Goal: Task Accomplishment & Management: Use online tool/utility

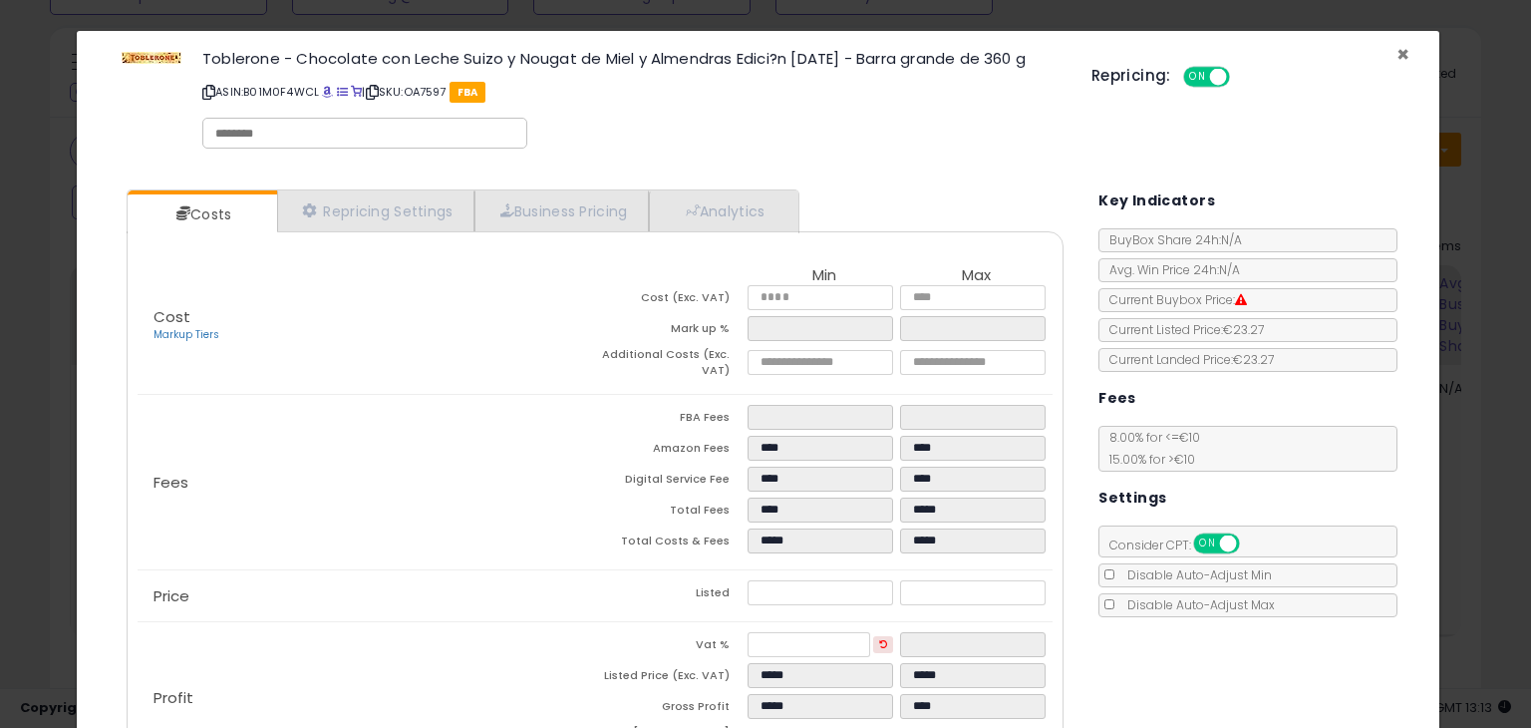
click at [1396, 47] on span "×" at bounding box center [1402, 54] width 13 height 29
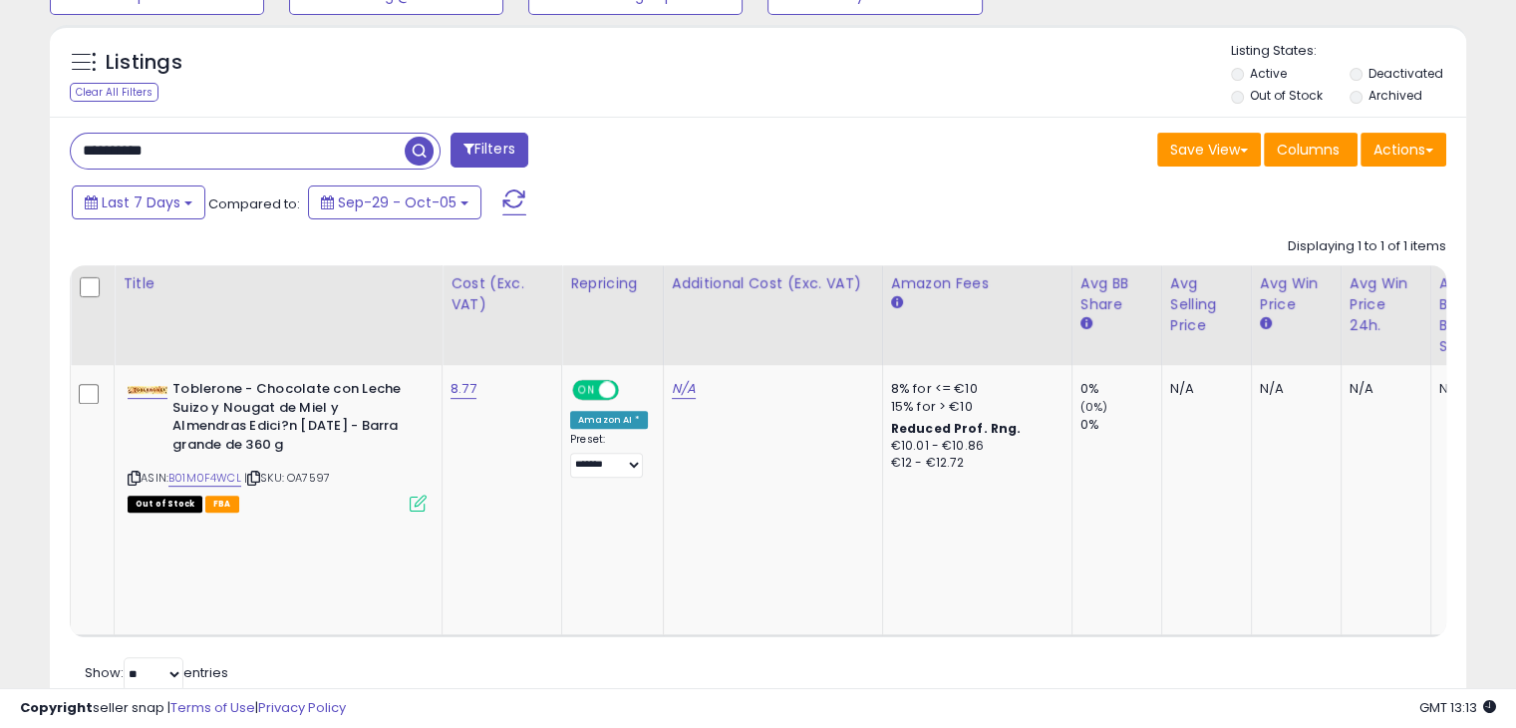
scroll to position [996253, 995842]
click at [336, 156] on input "**********" at bounding box center [238, 151] width 334 height 35
paste input "text"
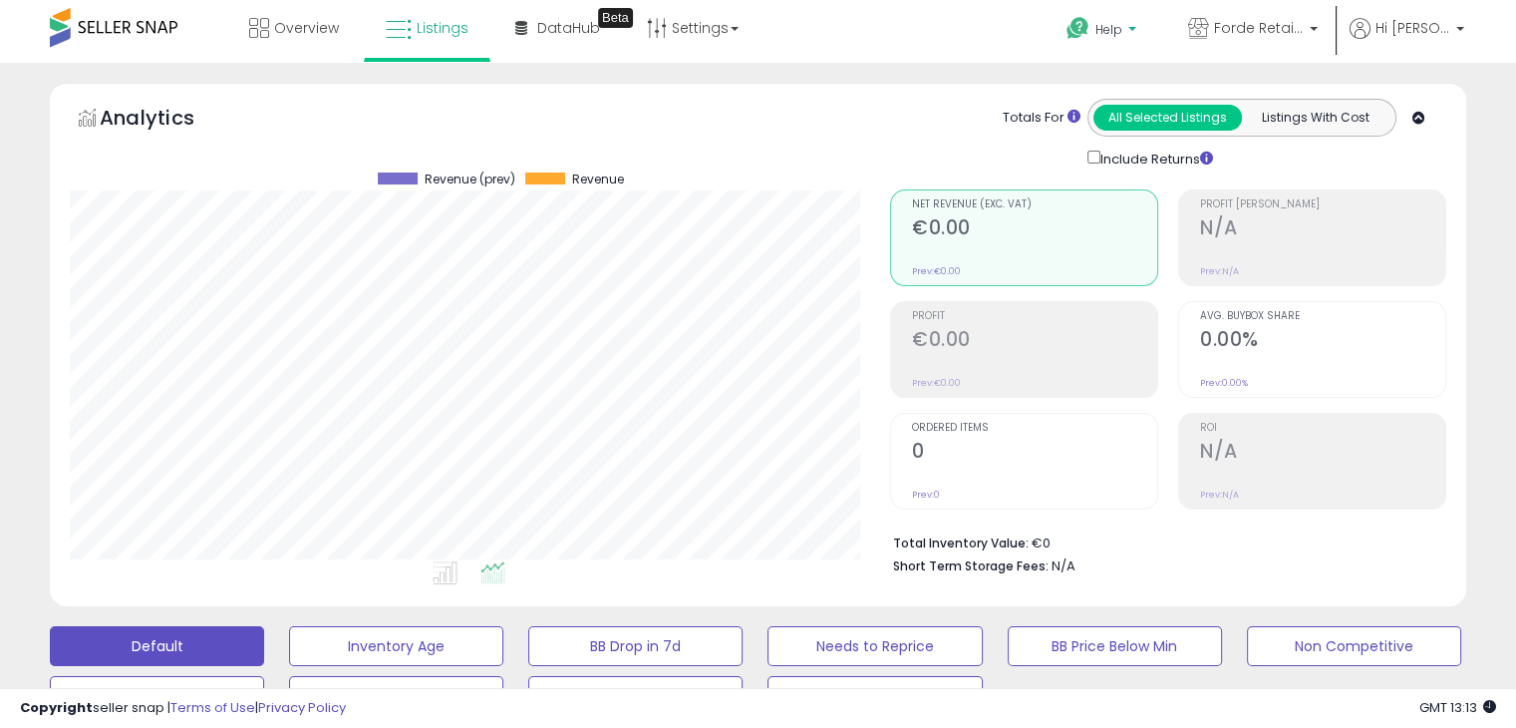
scroll to position [0, 0]
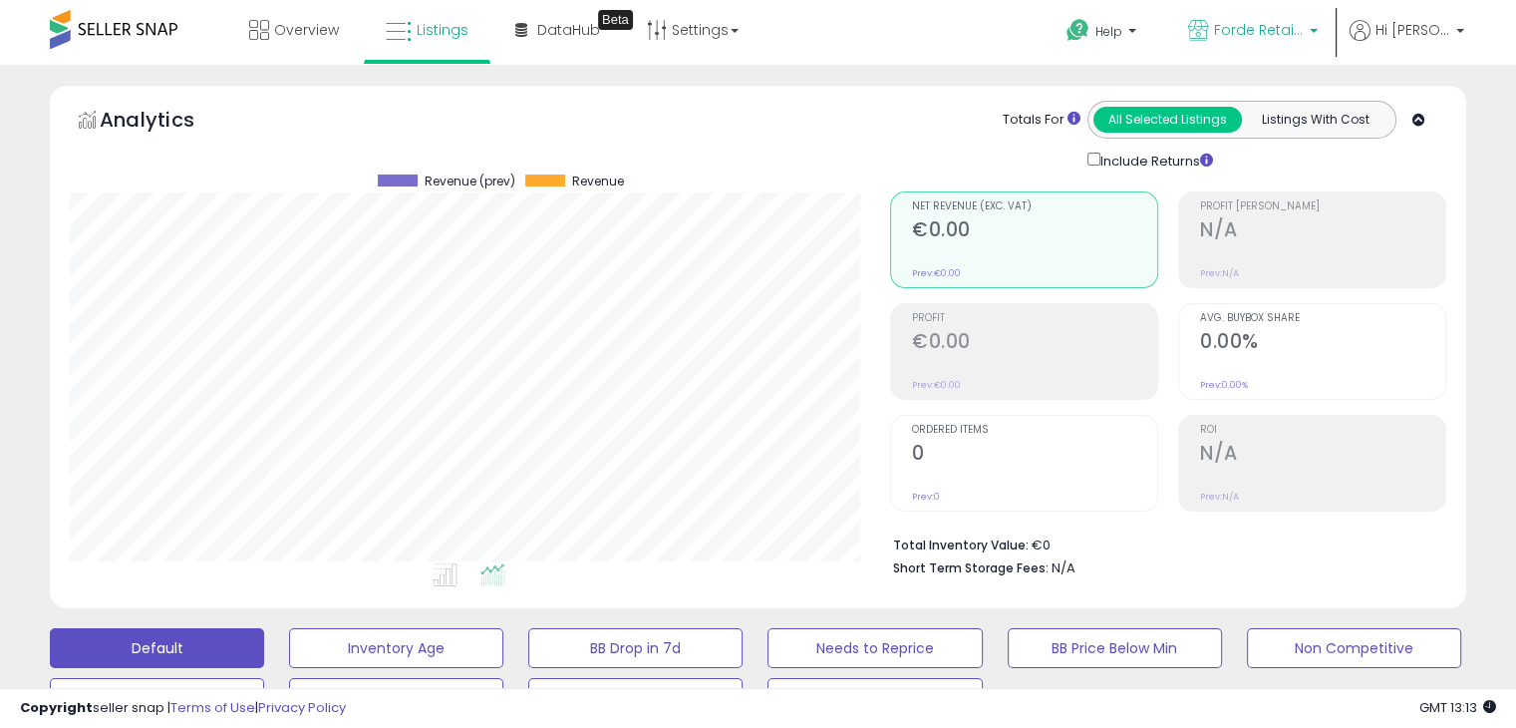
type input "**********"
click at [1318, 27] on p "Forde Retail ES" at bounding box center [1253, 32] width 130 height 25
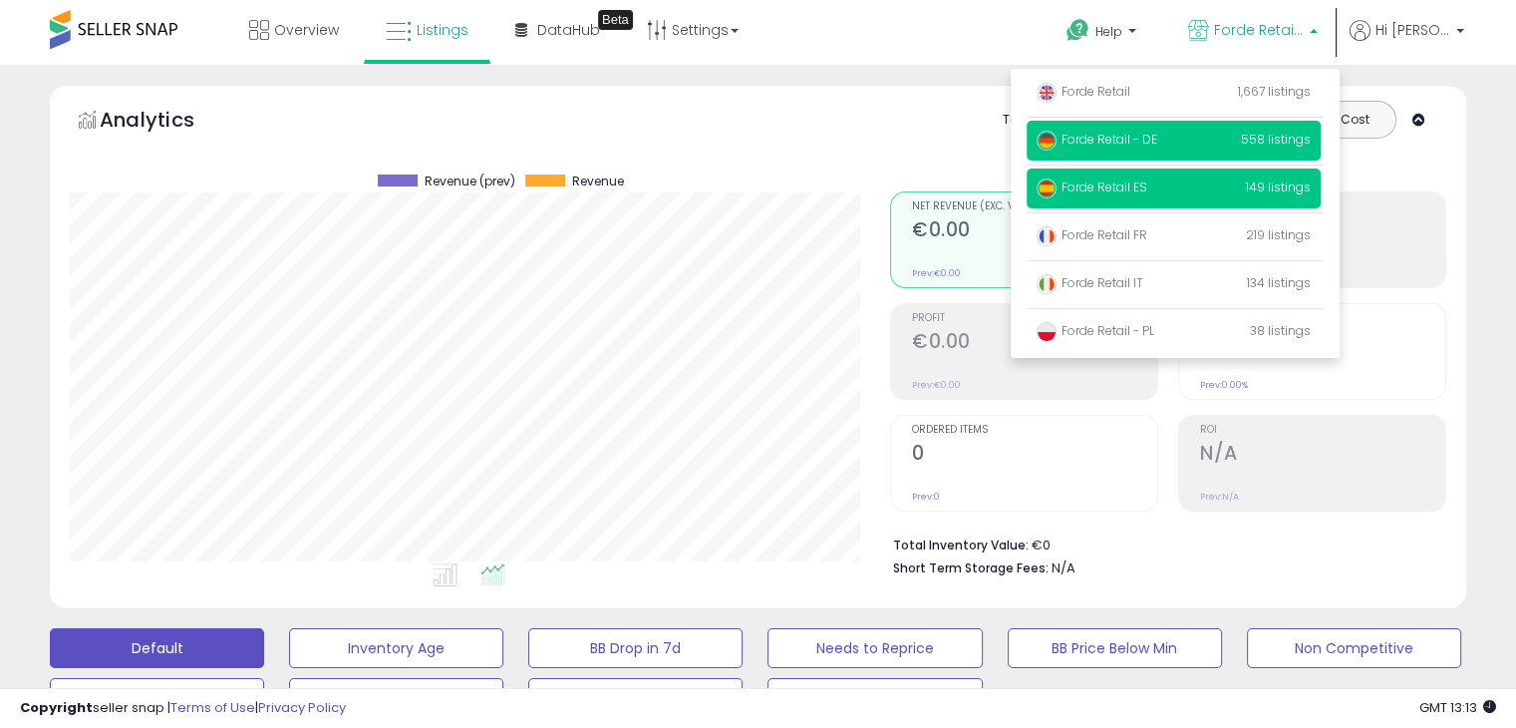
click at [1289, 144] on span "558 listings" at bounding box center [1276, 139] width 70 height 17
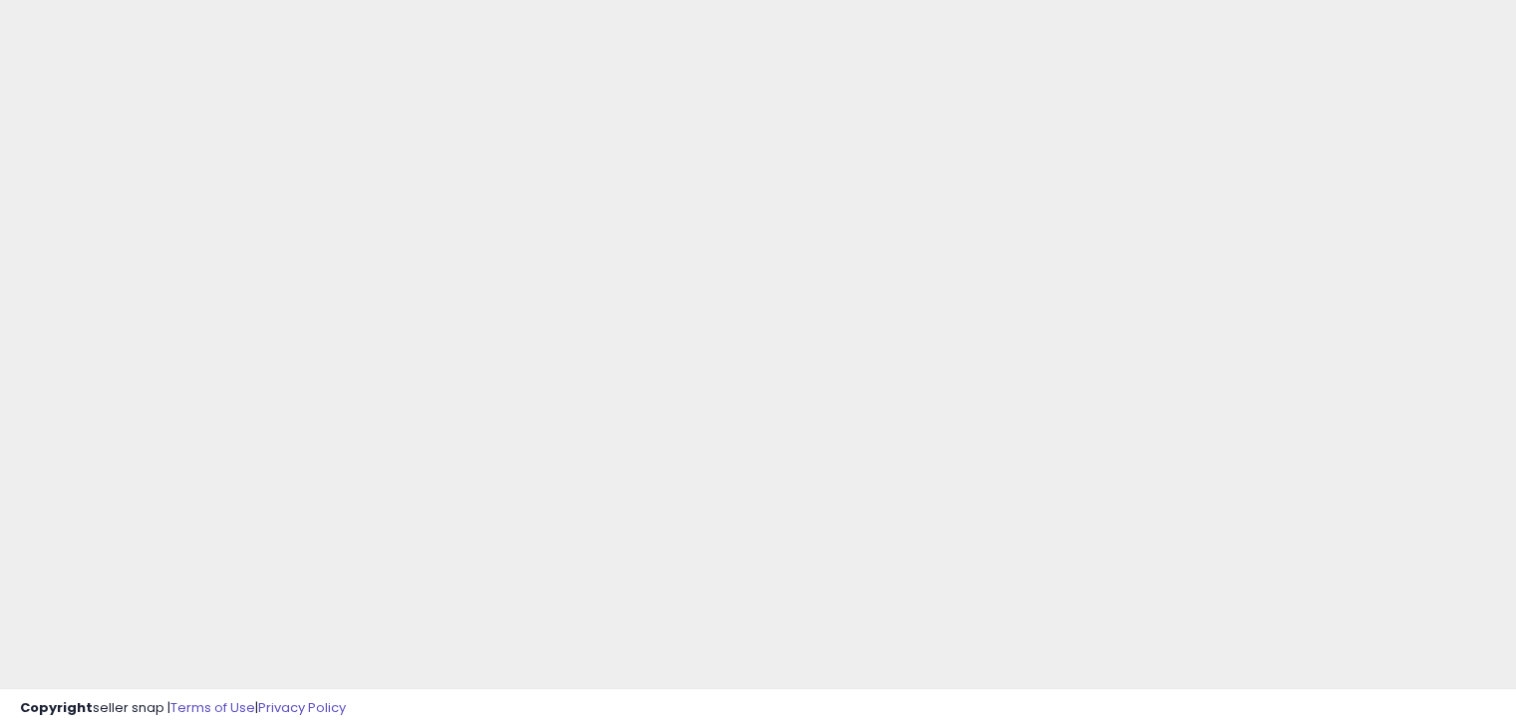
scroll to position [164, 0]
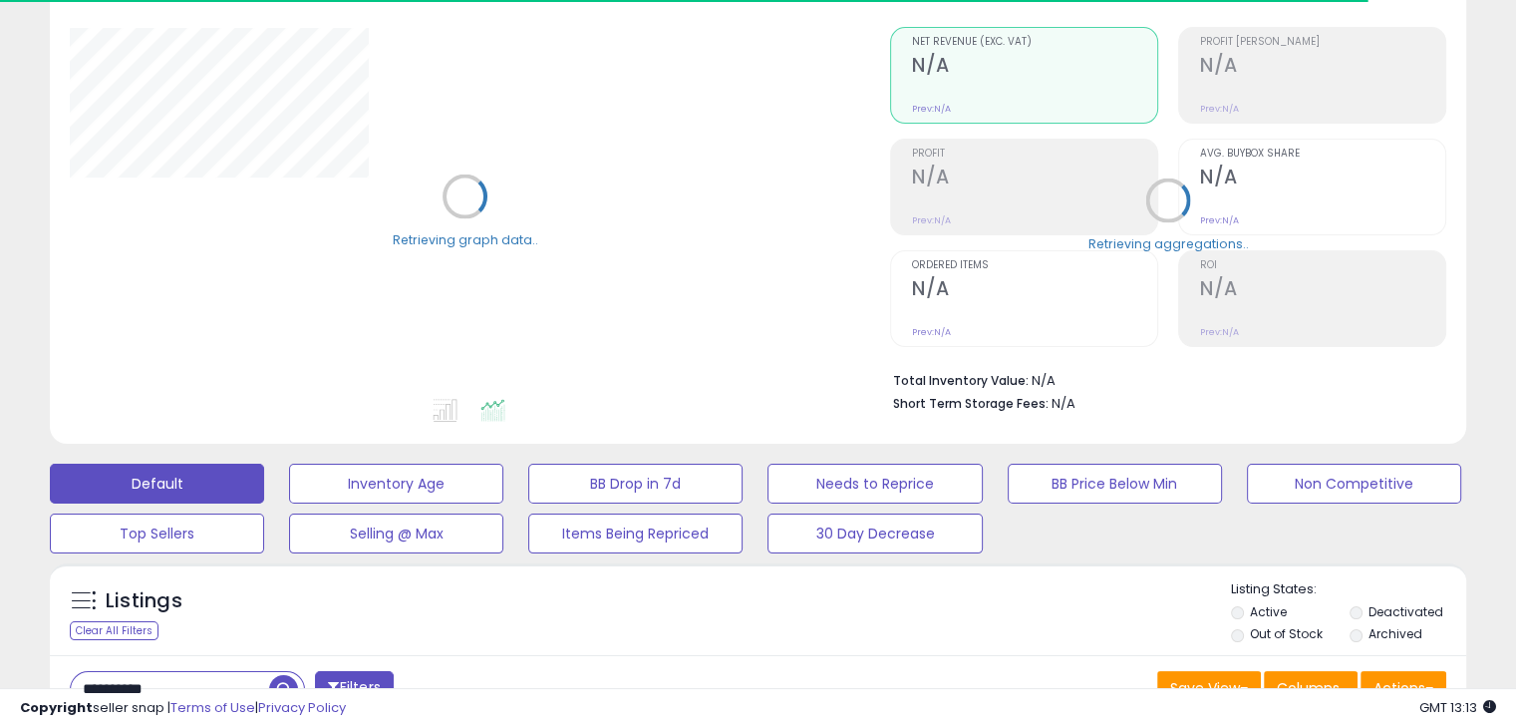
click at [151, 675] on input "**********" at bounding box center [170, 689] width 198 height 35
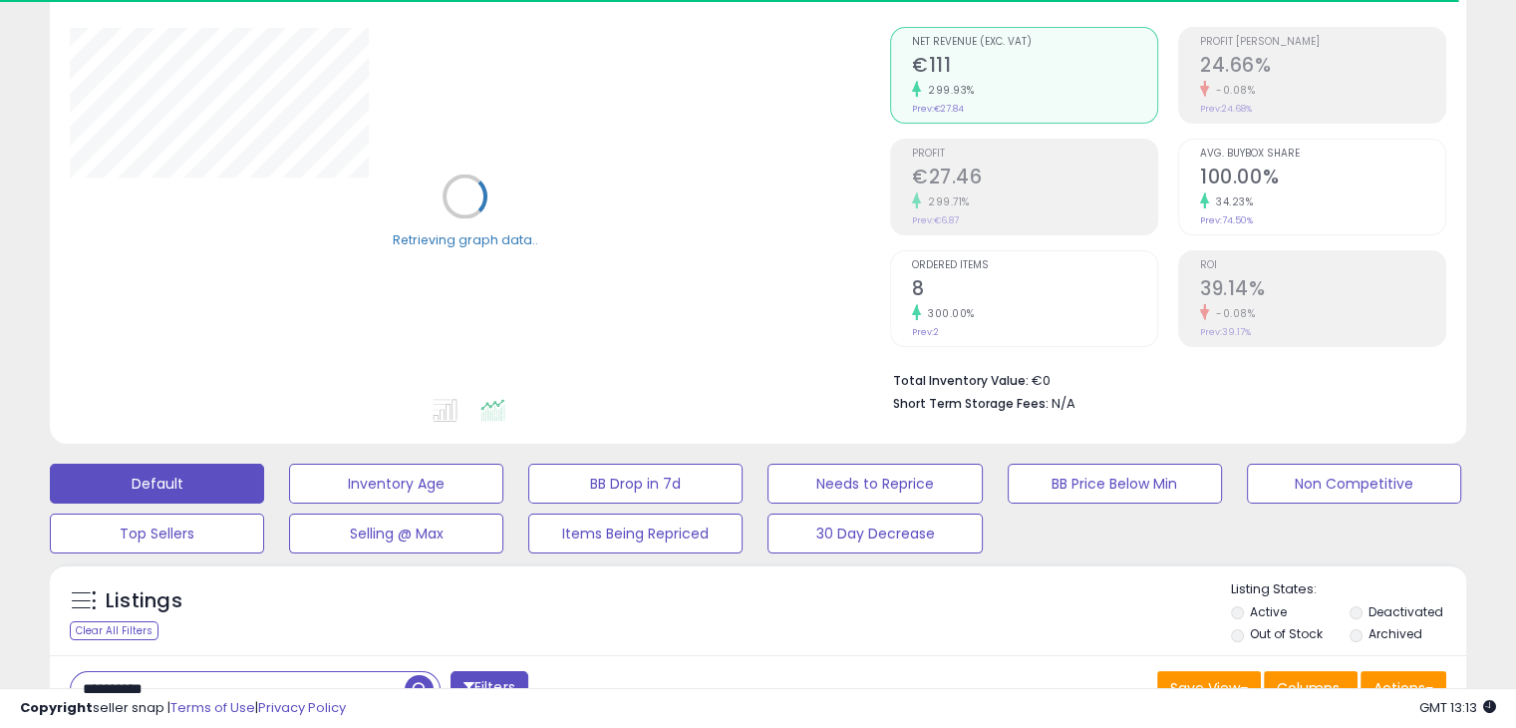
paste input "text"
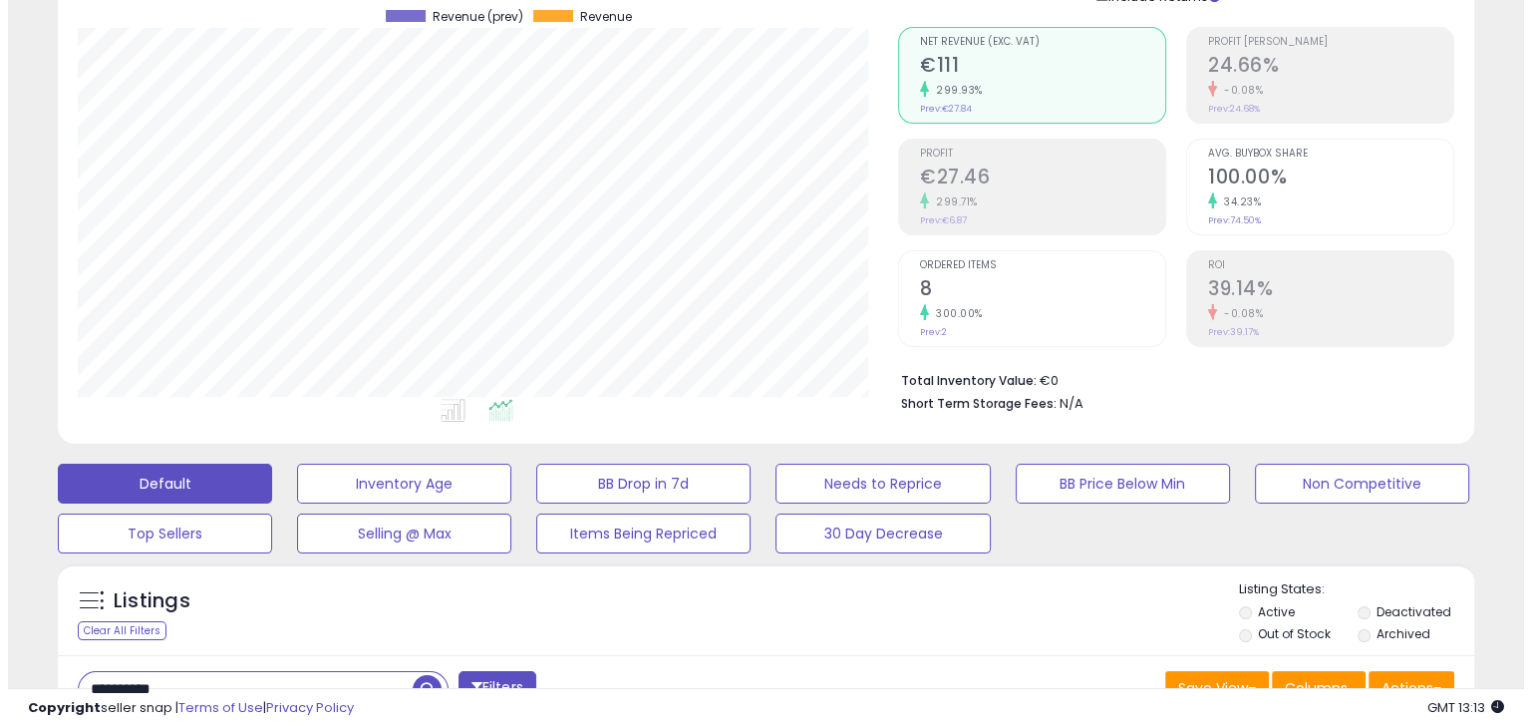
scroll to position [408, 819]
click at [413, 675] on span "button" at bounding box center [419, 689] width 29 height 29
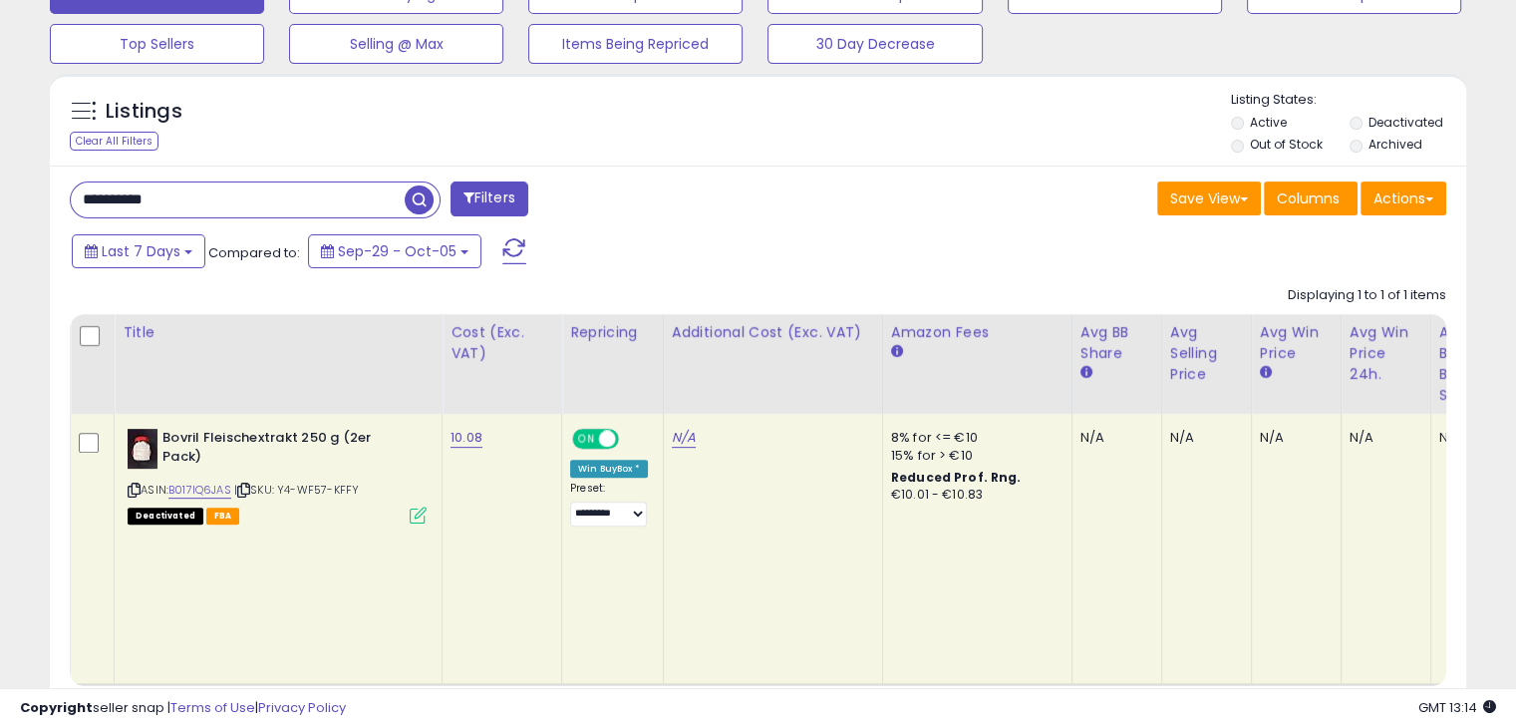
scroll to position [660, 0]
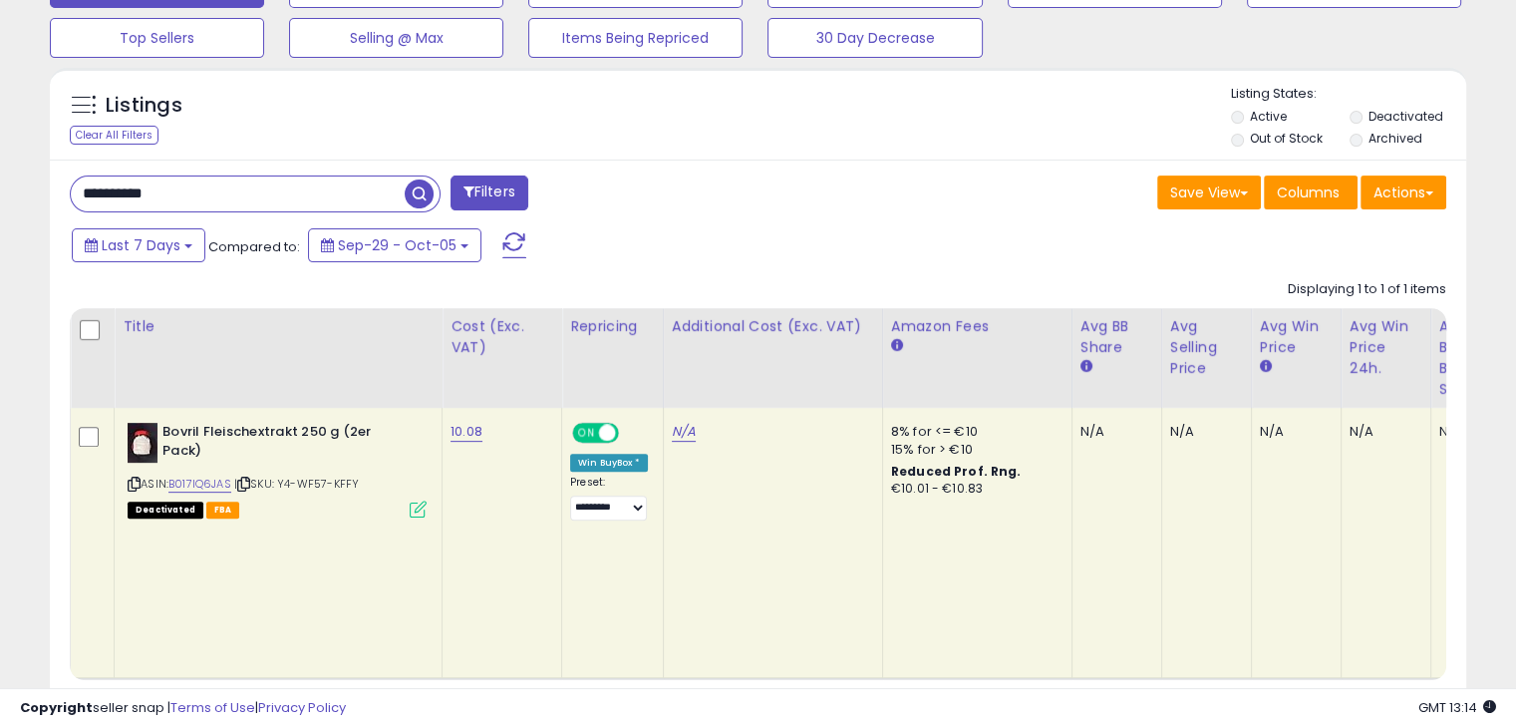
click at [417, 193] on span "button" at bounding box center [419, 193] width 29 height 29
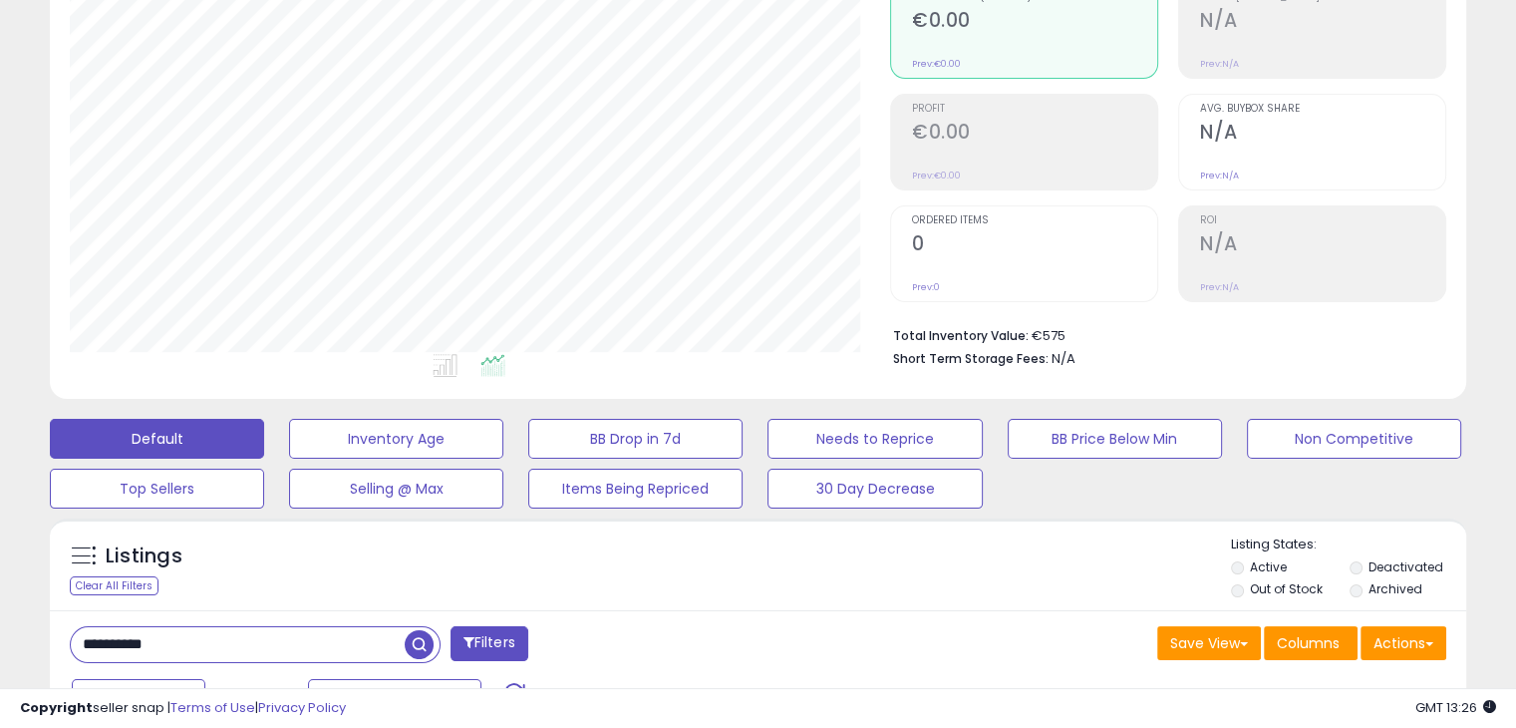
scroll to position [0, 0]
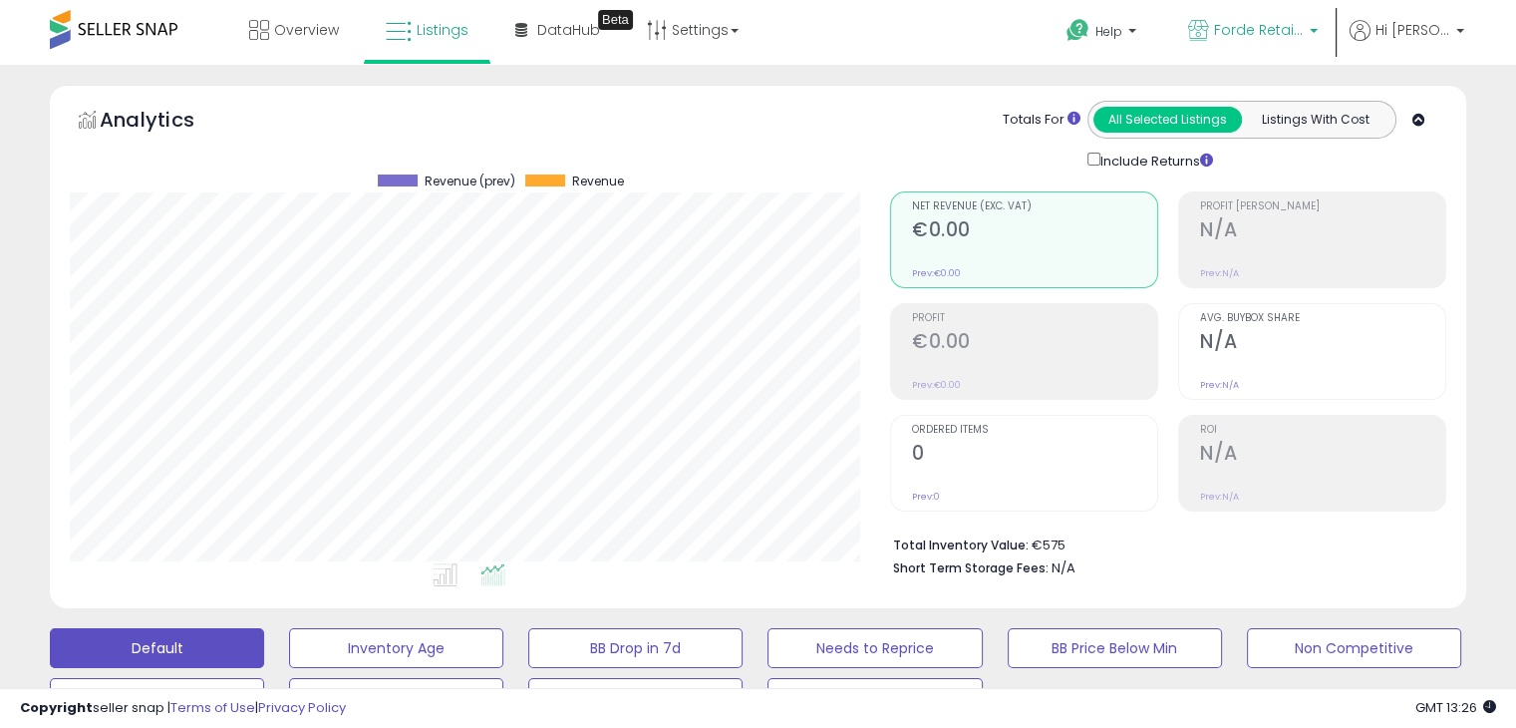
click at [1263, 29] on span "Forde Retail - DE" at bounding box center [1259, 30] width 90 height 20
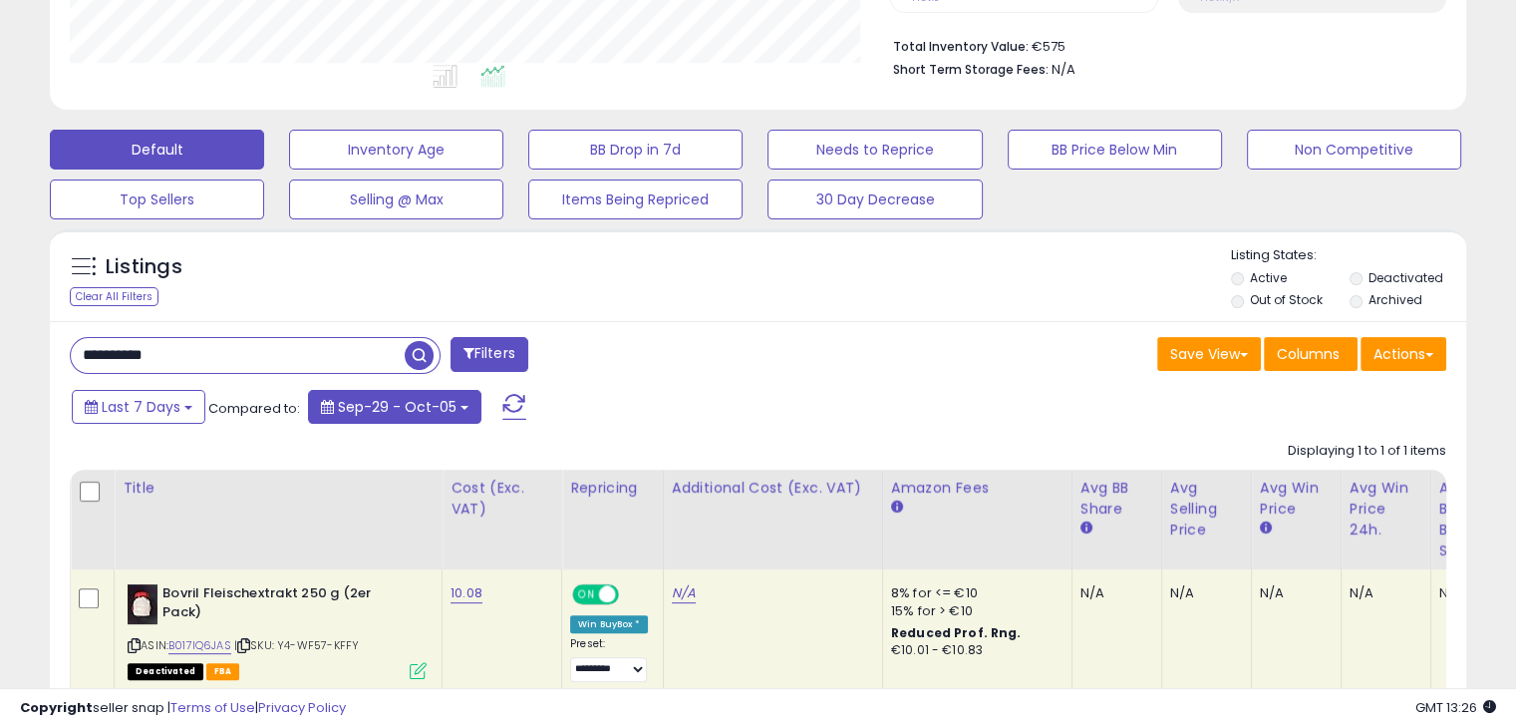
scroll to position [703, 0]
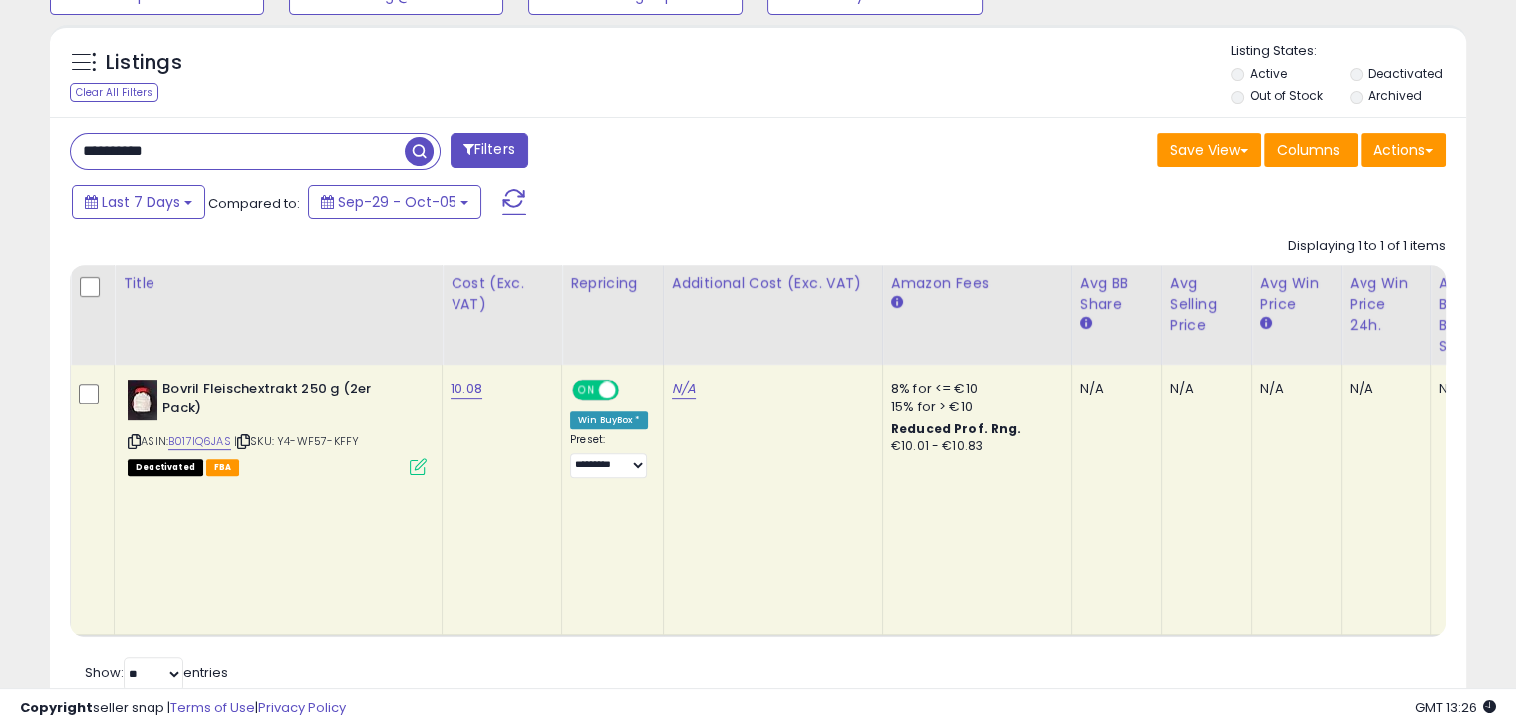
click at [229, 161] on input "**********" at bounding box center [238, 151] width 334 height 35
paste input "text"
type input "**********"
click at [427, 149] on span "button" at bounding box center [419, 151] width 29 height 29
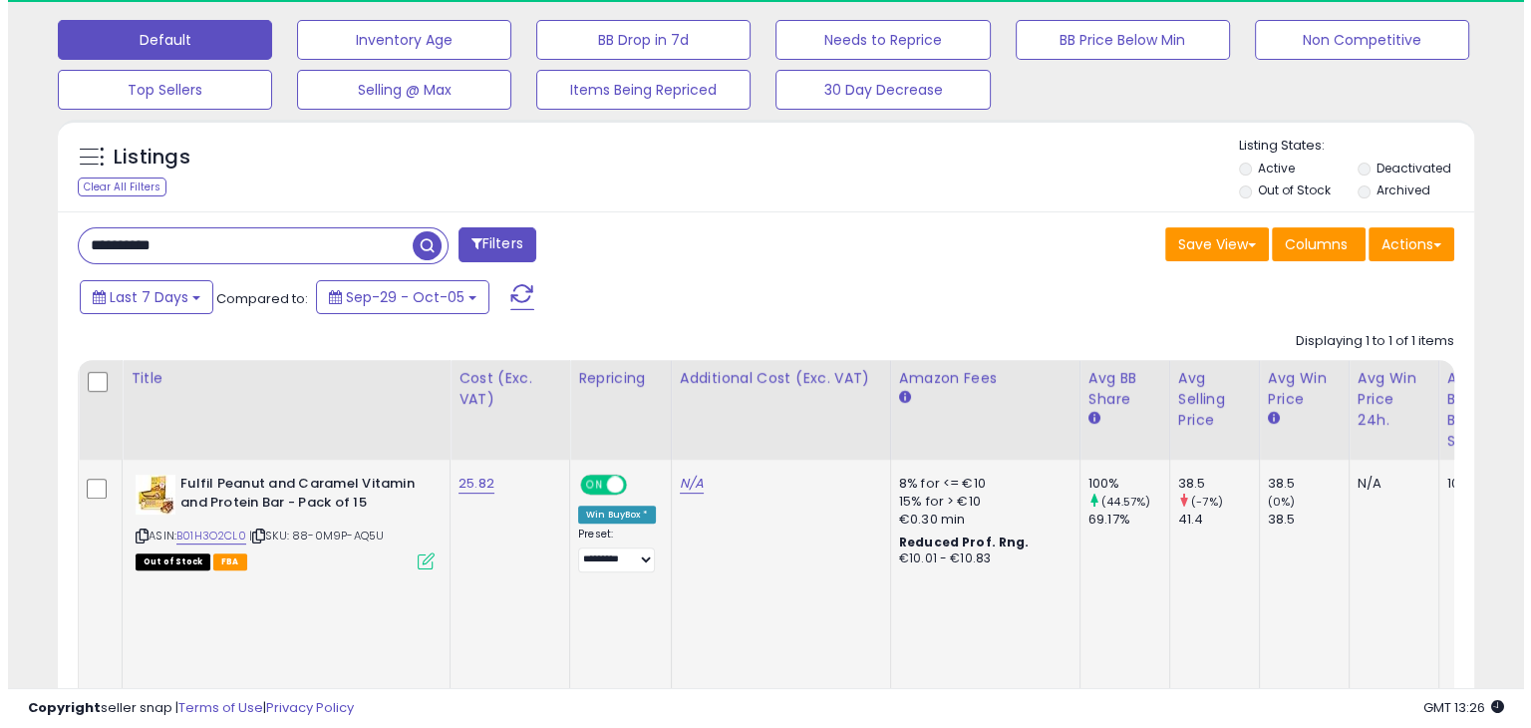
scroll to position [408, 819]
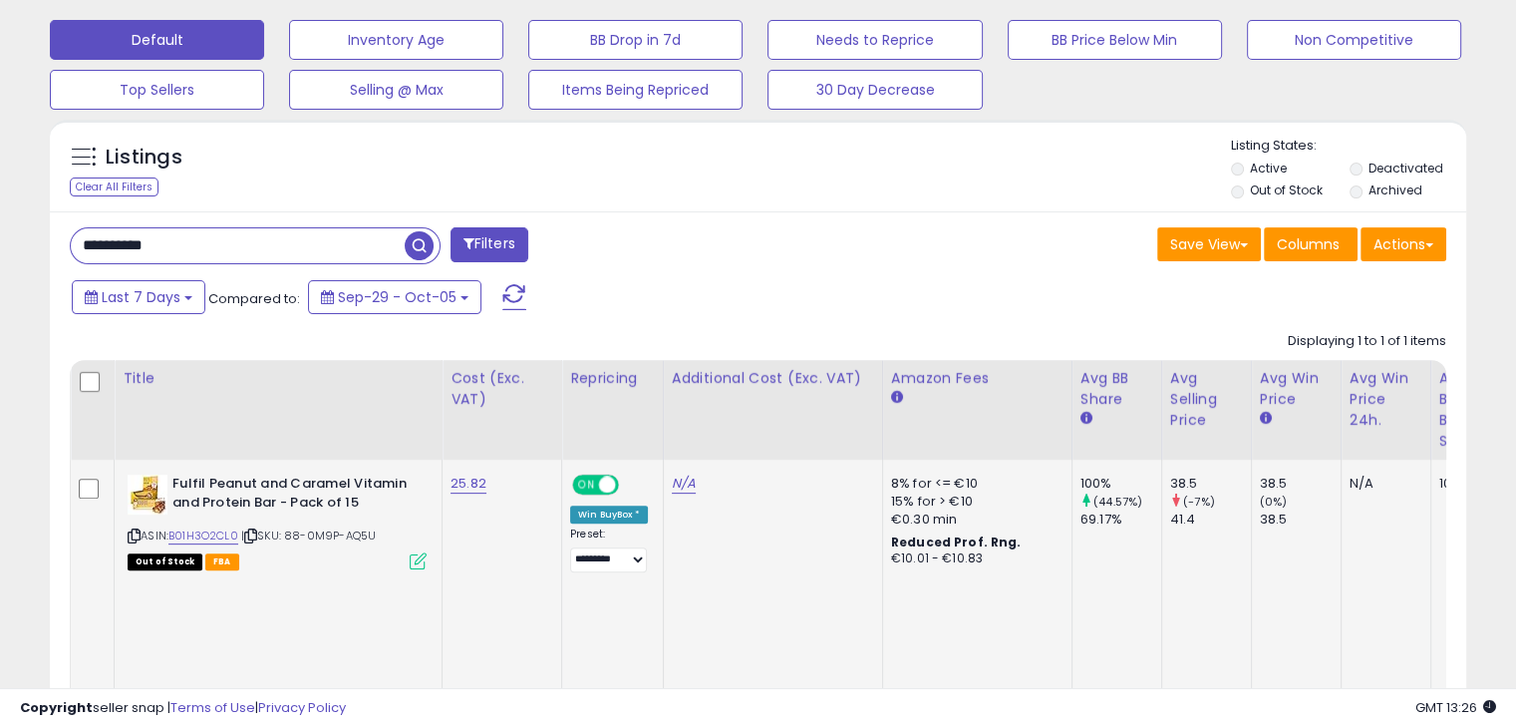
click at [408, 563] on div "Out of Stock FBA" at bounding box center [277, 560] width 299 height 14
click at [423, 557] on icon at bounding box center [418, 560] width 17 height 17
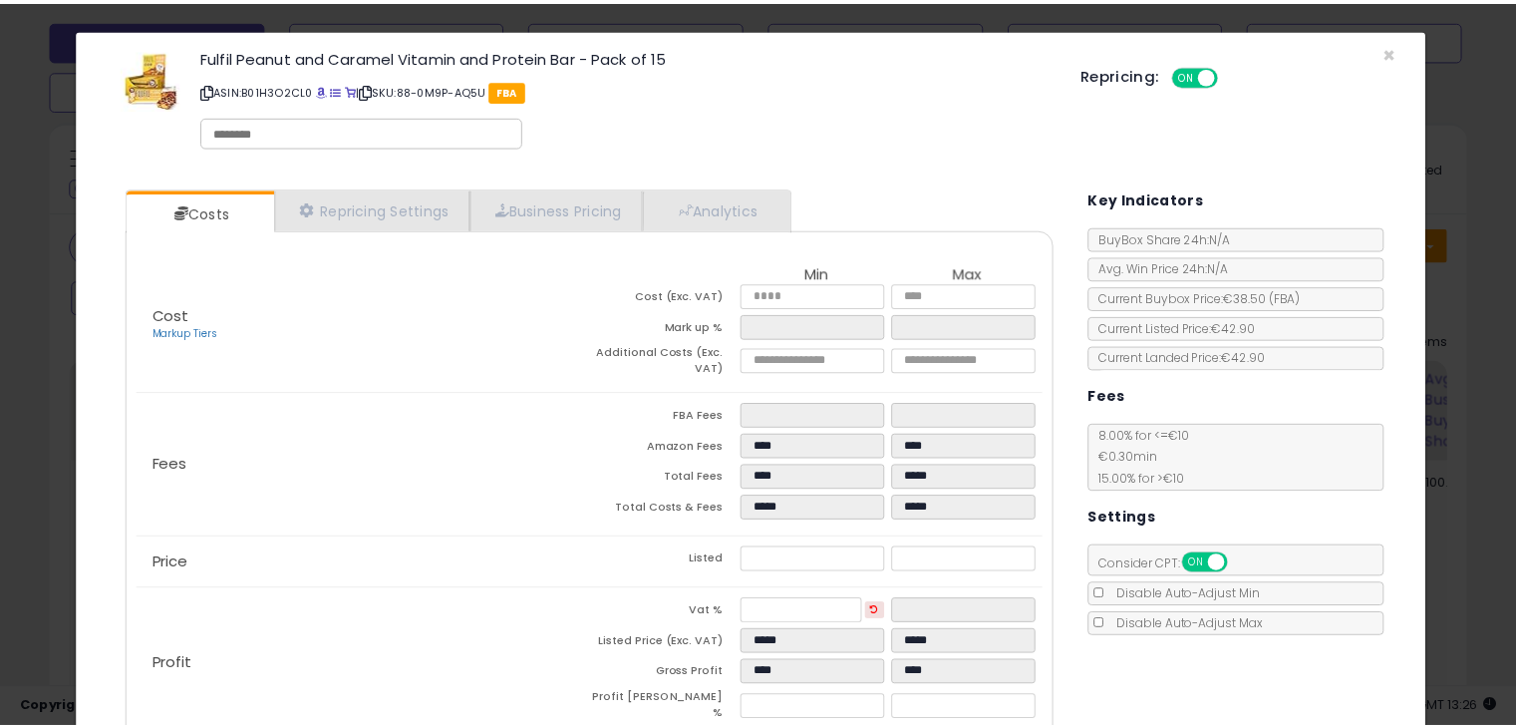
scroll to position [0, 0]
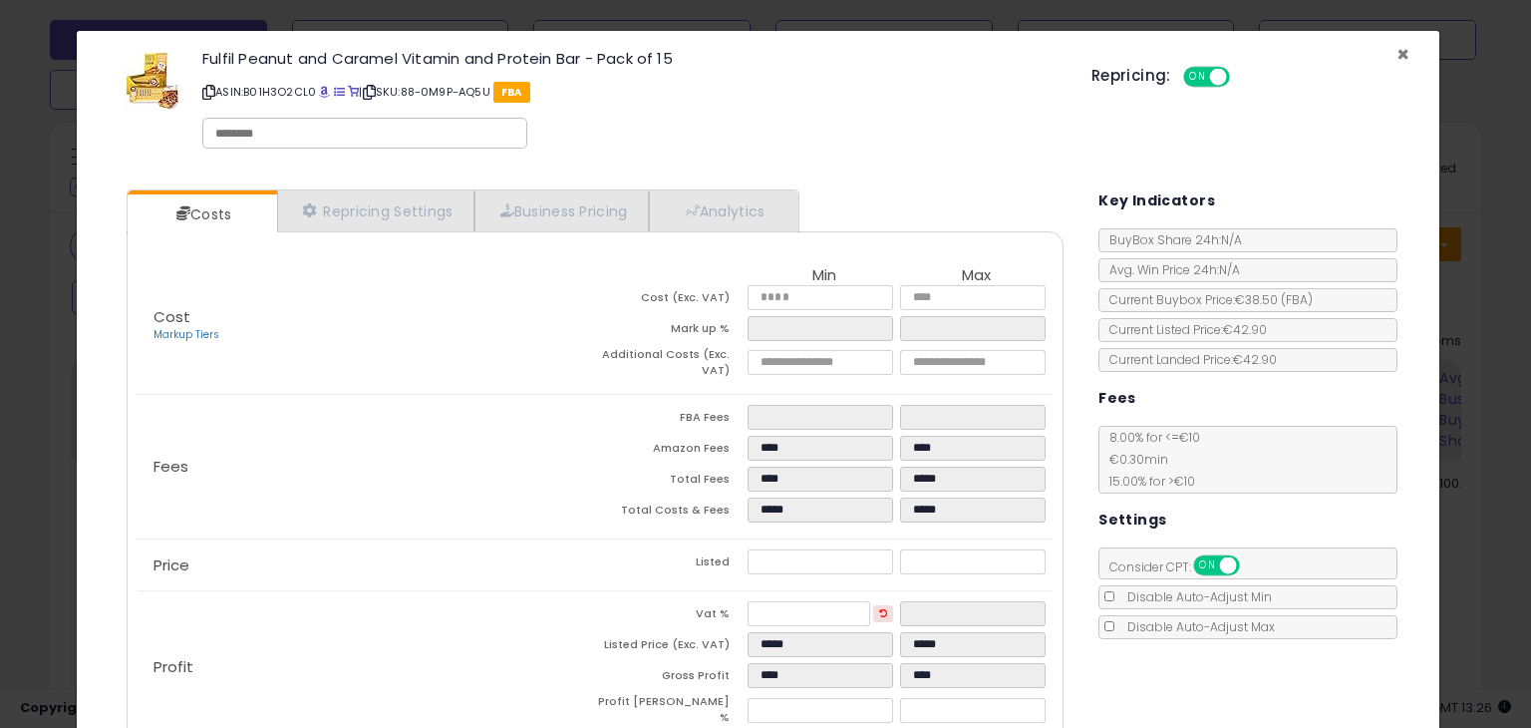
click at [1396, 58] on span "×" at bounding box center [1402, 54] width 13 height 29
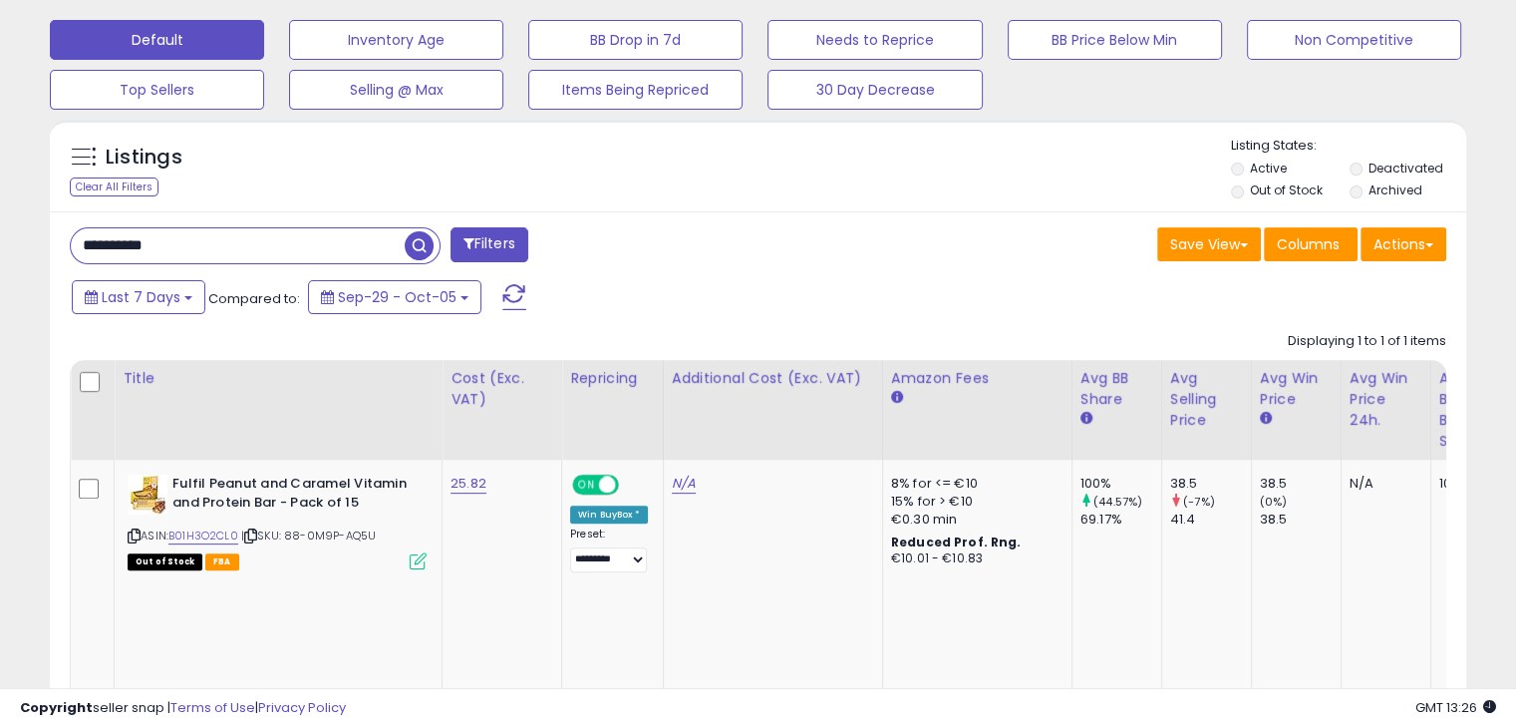
scroll to position [996253, 995842]
click at [941, 237] on div "Save View Save As New View Update Current View Columns Actions Import Export Vi…" at bounding box center [1110, 246] width 704 height 39
